Goal: Transaction & Acquisition: Purchase product/service

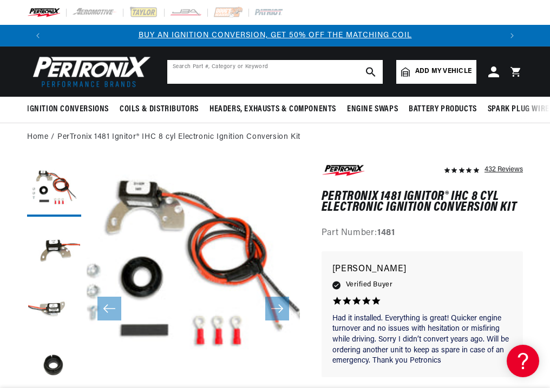
click at [216, 63] on input "text" at bounding box center [274, 72] width 215 height 24
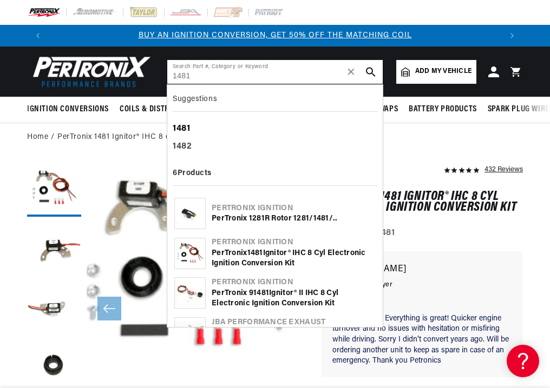
type input "1481"
click at [182, 126] on b "1481" at bounding box center [182, 128] width 18 height 9
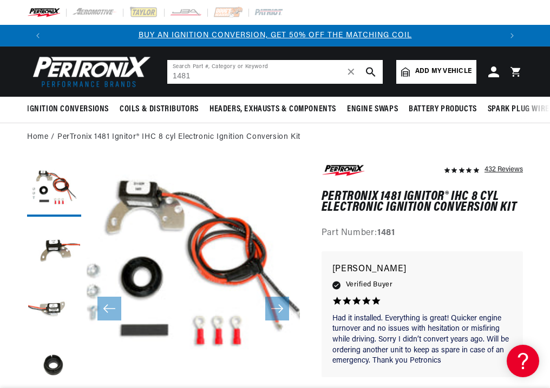
scroll to position [0, 43]
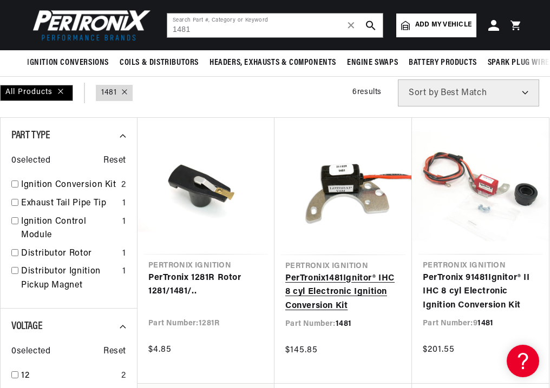
click at [366, 272] on link "PerTronix 1481 Ignitor® IHC 8 cyl Electronic Ignition Conversion Kit" at bounding box center [343, 293] width 116 height 42
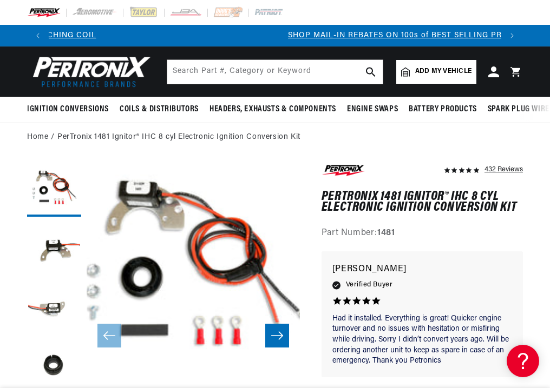
scroll to position [0, 452]
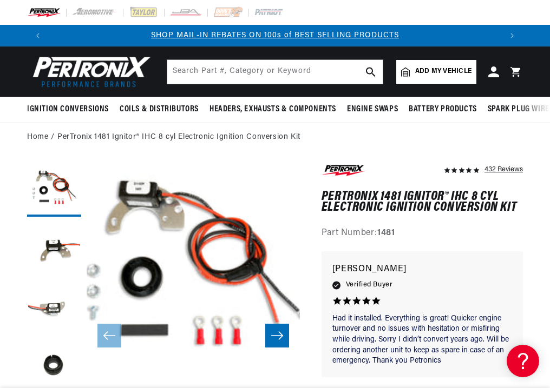
click at [280, 334] on icon "Slide right" at bounding box center [277, 336] width 12 height 8
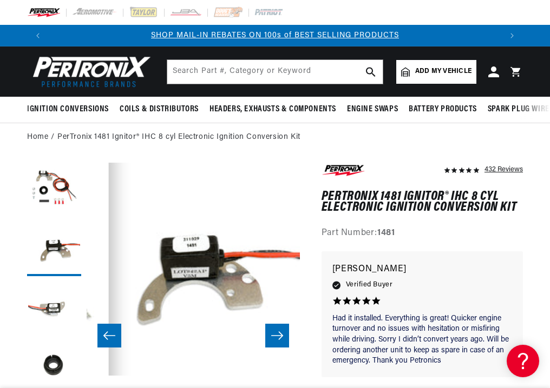
click at [280, 334] on icon "Slide right" at bounding box center [277, 336] width 12 height 8
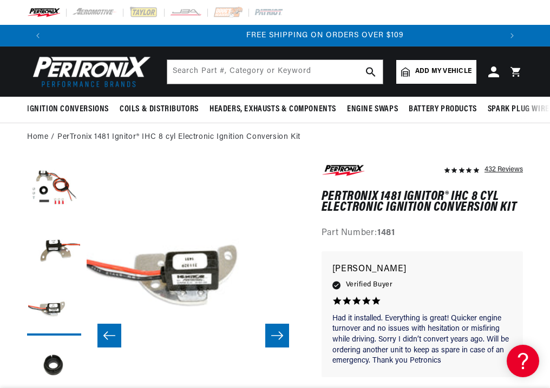
scroll to position [0, 905]
click at [280, 334] on icon "Slide right" at bounding box center [277, 336] width 12 height 8
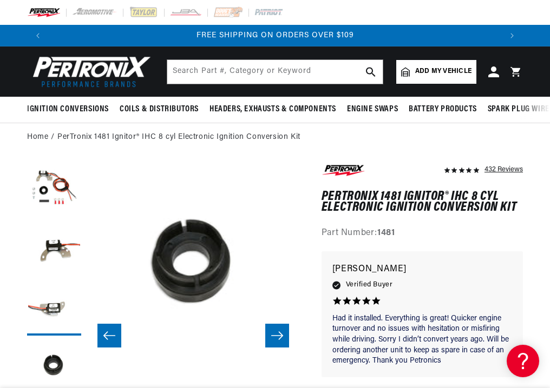
scroll to position [0, 639]
click at [280, 334] on icon "Slide right" at bounding box center [277, 336] width 12 height 8
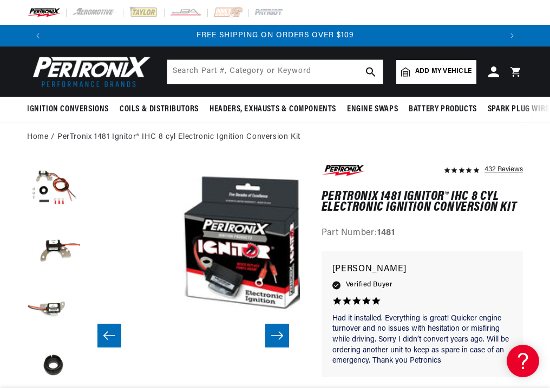
scroll to position [0, 852]
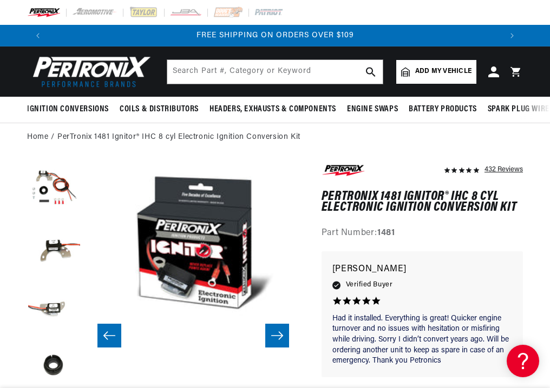
click at [280, 334] on icon "Slide right" at bounding box center [277, 336] width 12 height 8
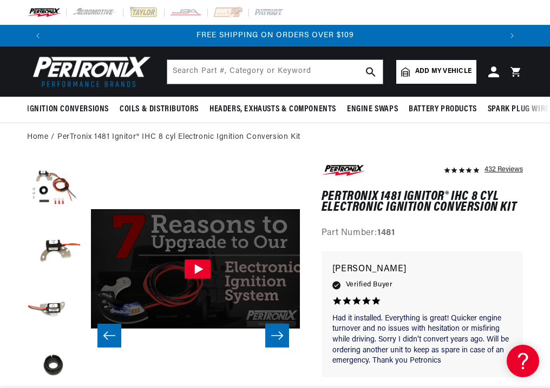
scroll to position [0, 1065]
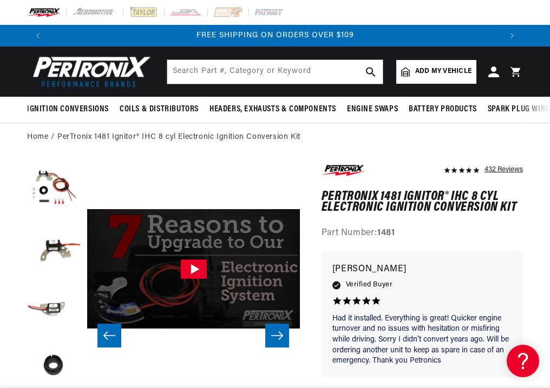
click at [280, 334] on icon "Slide right" at bounding box center [277, 336] width 12 height 8
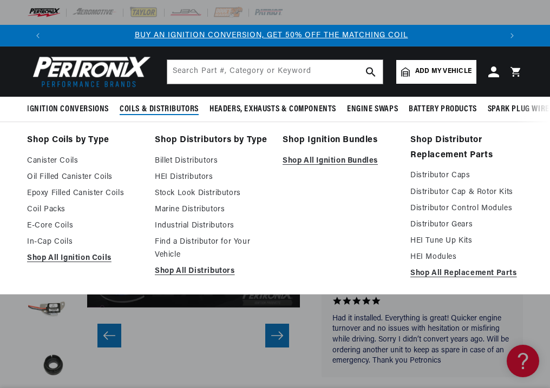
scroll to position [0, 0]
click at [171, 260] on link "Find a Distributor for Your Vehicle" at bounding box center [211, 249] width 113 height 26
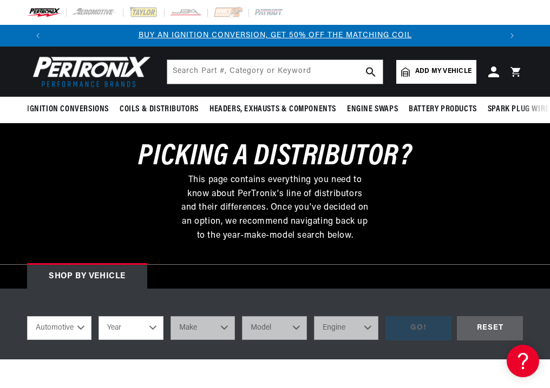
scroll to position [130, 0]
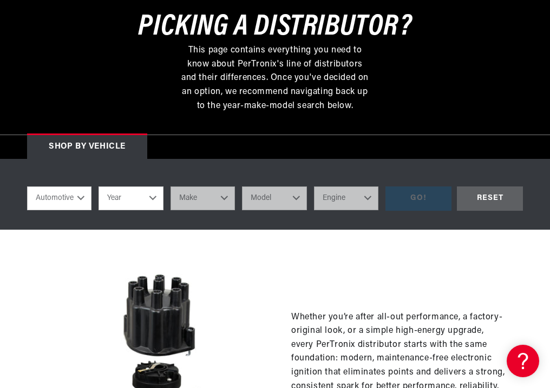
click at [81, 201] on select "Automotive Agricultural Industrial Marine Motorcycle" at bounding box center [59, 199] width 64 height 24
click at [27, 187] on select "Automotive Agricultural Industrial Marine Motorcycle" at bounding box center [59, 199] width 64 height 24
click at [131, 199] on select "Year 1970 1965 1964 1960 1959 1958 1957 1939 1938 1937" at bounding box center [130, 199] width 64 height 24
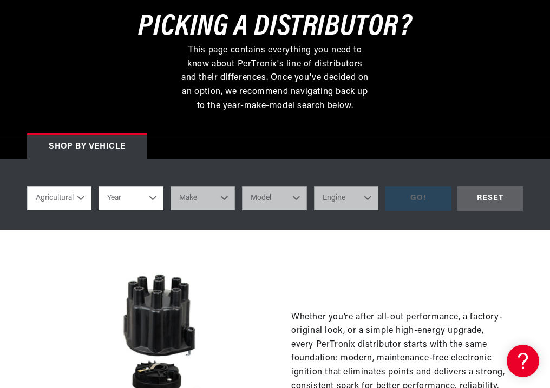
scroll to position [0, 452]
click at [66, 197] on select "Automotive Agricultural Industrial Marine Motorcycle" at bounding box center [59, 199] width 64 height 24
click at [27, 187] on select "Automotive Agricultural Industrial Marine Motorcycle" at bounding box center [59, 199] width 64 height 24
select select "Industrial"
click at [115, 201] on select "Year 1990 1986 1984 1983 1982 1981 1980 1979 1978 1977 1976 1975 1974 1973 1972…" at bounding box center [130, 199] width 64 height 24
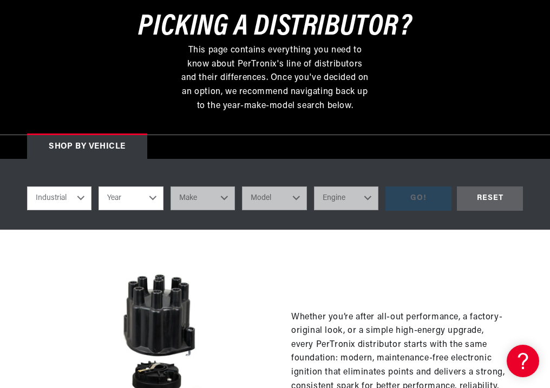
select select "1977"
click at [98, 187] on select "Year 1990 1986 1984 1983 1982 1981 1980 1979 1978 1977 1976 1975 1974 1973 1972…" at bounding box center [130, 199] width 64 height 24
select select "1977"
click at [201, 206] on select "Make Allis Chalmers Caterpillar Clark Eaton, Yale, Towne Ford Towmotor White" at bounding box center [202, 199] width 64 height 24
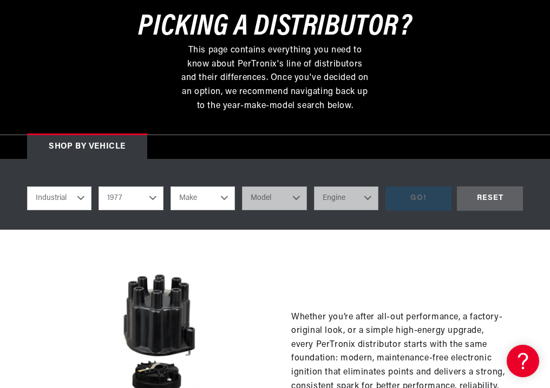
click at [71, 197] on select "Automotive Agricultural Industrial Marine Motorcycle" at bounding box center [59, 199] width 64 height 24
click at [27, 187] on select "Automotive Agricultural Industrial Marine Motorcycle" at bounding box center [59, 199] width 64 height 24
select select "Automotive"
click at [216, 200] on select "Make Alfa Romeo American Motors Audi Avanti BMW Buick Cadillac Checker Chevrole…" at bounding box center [202, 199] width 64 height 24
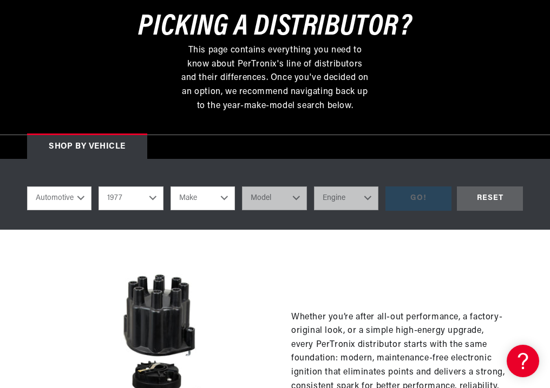
scroll to position [0, 452]
select select "IHC-Truck"
click at [170, 187] on select "Make Alfa Romeo American Motors Audi Avanti BMW Buick Cadillac Checker Chevrole…" at bounding box center [202, 199] width 64 height 24
select select "IHC-Truck"
click at [272, 203] on select "Model All models" at bounding box center [274, 199] width 64 height 24
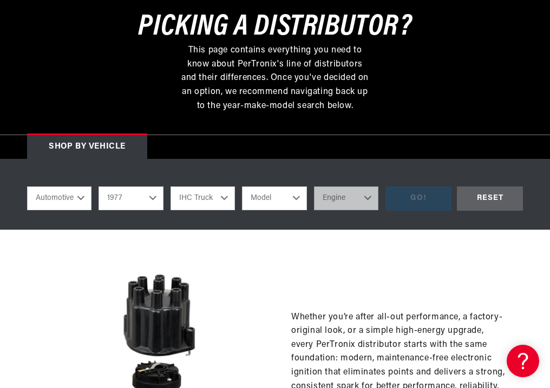
scroll to position [0, 0]
select select "All-models"
click at [242, 187] on select "Model All models" at bounding box center [274, 199] width 64 height 24
select select "All-models"
click at [328, 195] on select "Engine 4 8 404, 446" at bounding box center [346, 199] width 64 height 24
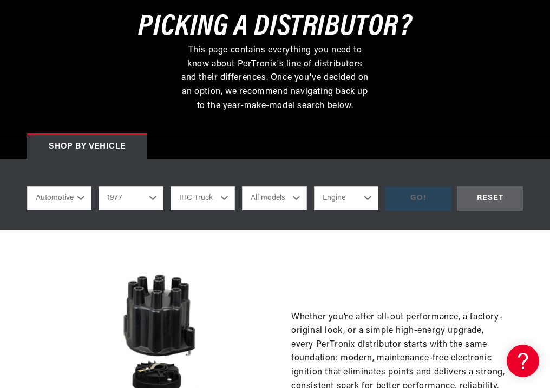
select select "404,-446"
click at [314, 187] on select "Engine 4 8 404, 446" at bounding box center [346, 199] width 64 height 24
select select "404,-446"
click at [422, 199] on div "GO!" at bounding box center [418, 199] width 66 height 24
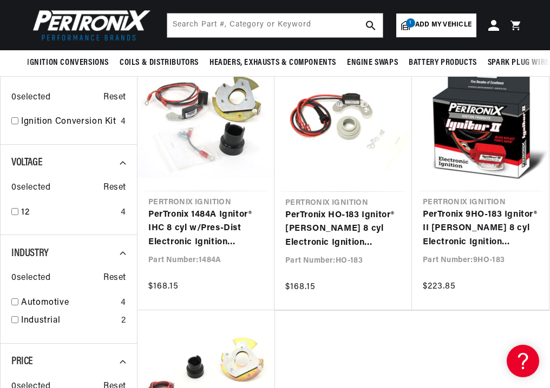
scroll to position [130, 0]
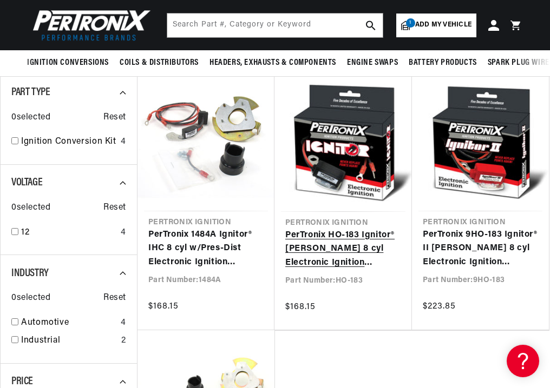
click at [343, 236] on link "PerTronix HO-183 Ignitor® Holley 8 cyl Electronic Ignition Conversion Kit" at bounding box center [343, 250] width 116 height 42
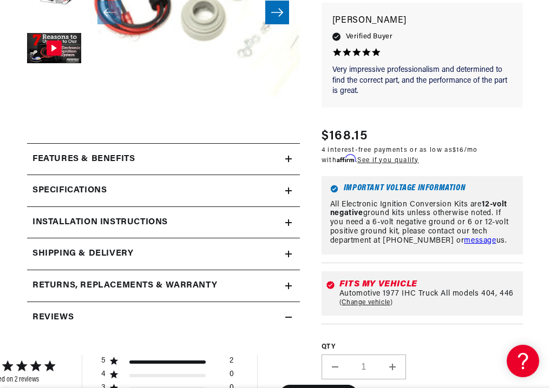
scroll to position [0, 905]
click at [102, 190] on h2 "Specifications" at bounding box center [69, 191] width 74 height 14
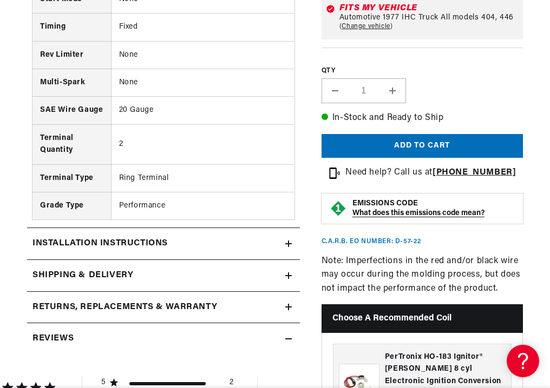
scroll to position [693, 0]
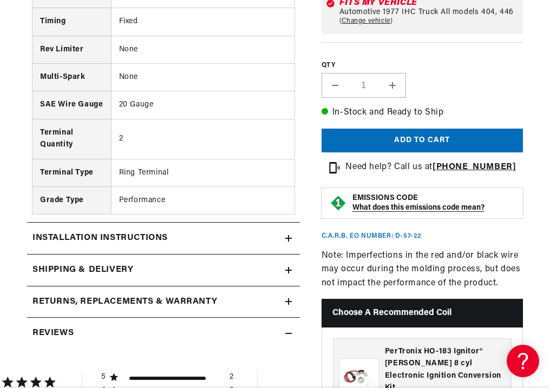
click at [219, 214] on td "Performance" at bounding box center [202, 201] width 183 height 28
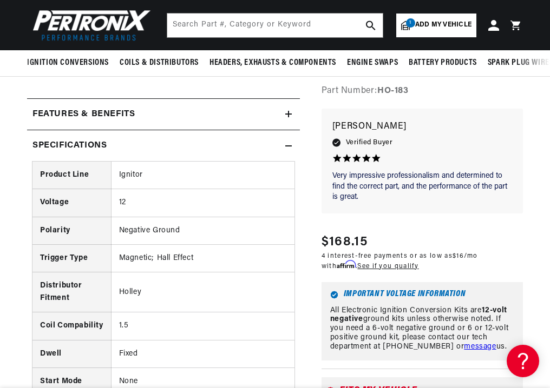
scroll to position [303, 0]
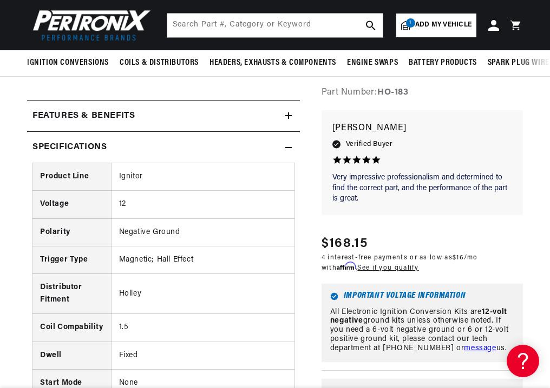
click at [287, 149] on icon at bounding box center [288, 147] width 6 height 6
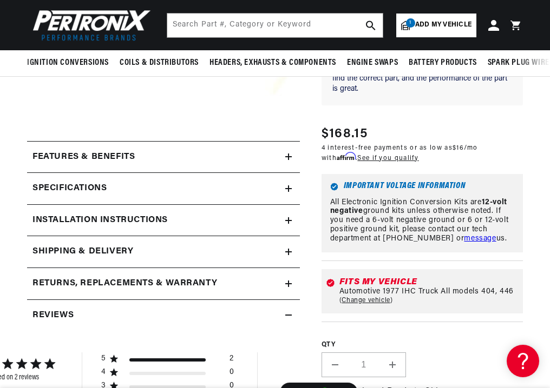
scroll to position [260, 0]
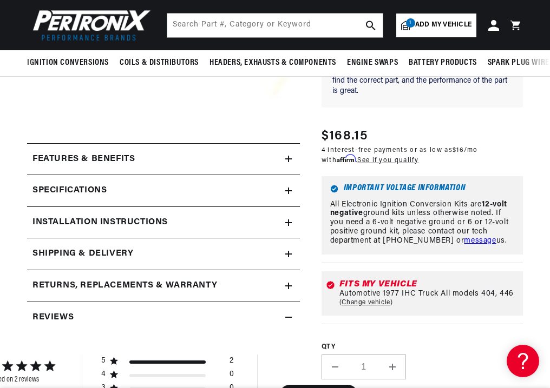
click at [288, 159] on icon at bounding box center [288, 159] width 6 height 0
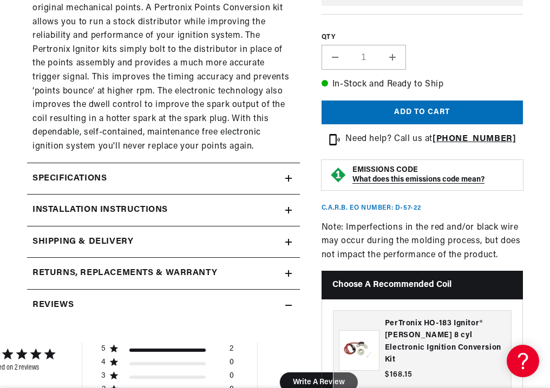
scroll to position [0, 0]
click at [243, 267] on div "Returns, Replacements & Warranty" at bounding box center [156, 274] width 258 height 14
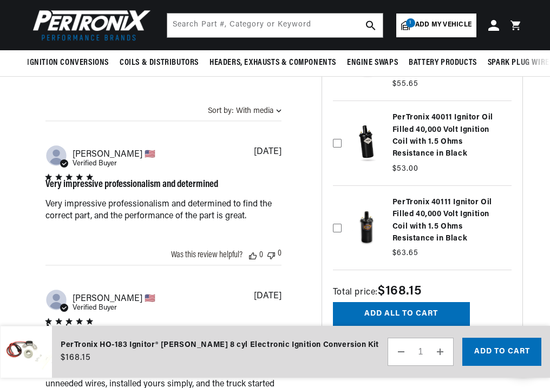
scroll to position [0, 452]
click at [333, 223] on icon at bounding box center [337, 227] width 9 height 9
click at [333, 203] on input "checkbox" at bounding box center [337, 198] width 9 height 9
checkbox input "true"
click at [379, 302] on button "Add all to cart" at bounding box center [401, 314] width 137 height 24
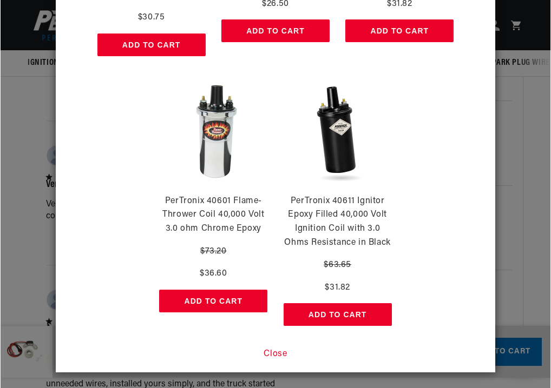
scroll to position [1904, 0]
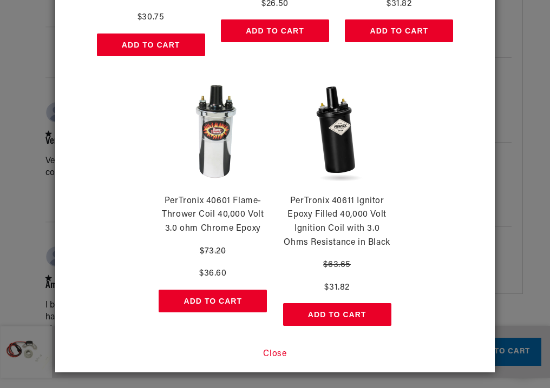
click at [277, 354] on button "Close" at bounding box center [274, 355] width 23 height 14
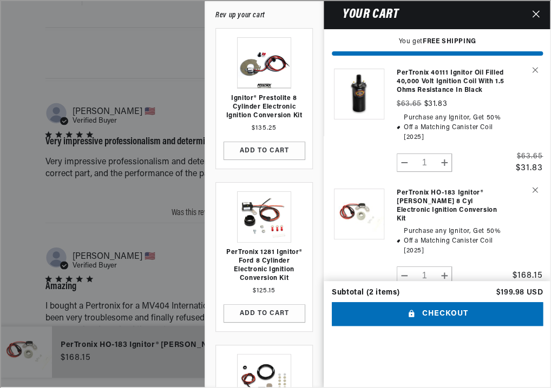
scroll to position [0, 0]
